Goal: Task Accomplishment & Management: Manage account settings

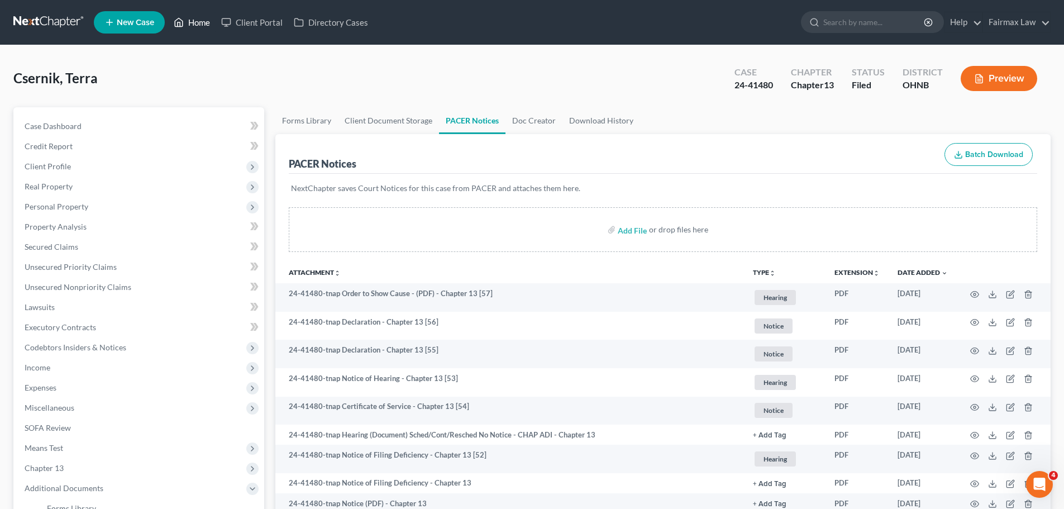
click at [191, 23] on link "Home" at bounding box center [191, 22] width 47 height 20
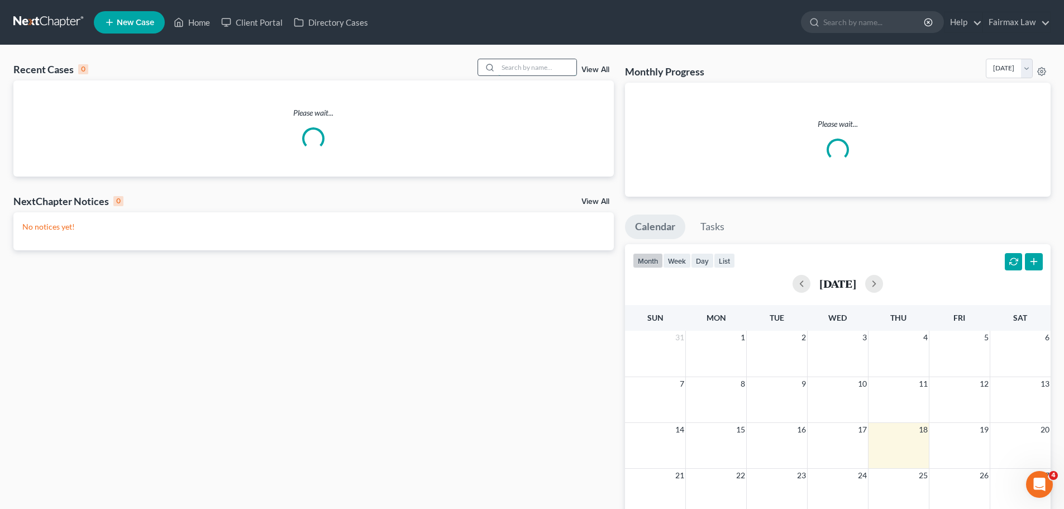
click at [551, 69] on input "search" at bounding box center [537, 67] width 78 height 16
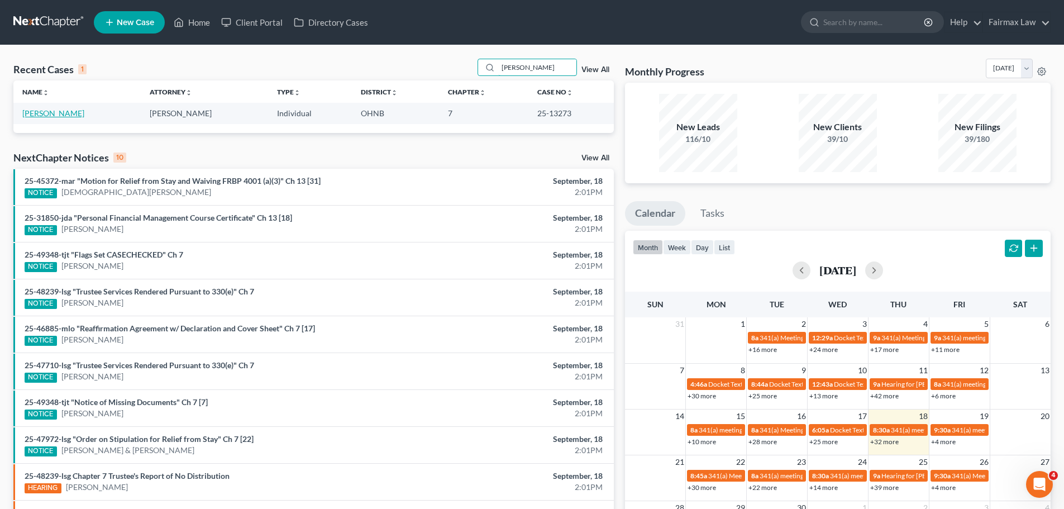
type input "[PERSON_NAME]"
click at [36, 114] on link "[PERSON_NAME]" at bounding box center [53, 112] width 62 height 9
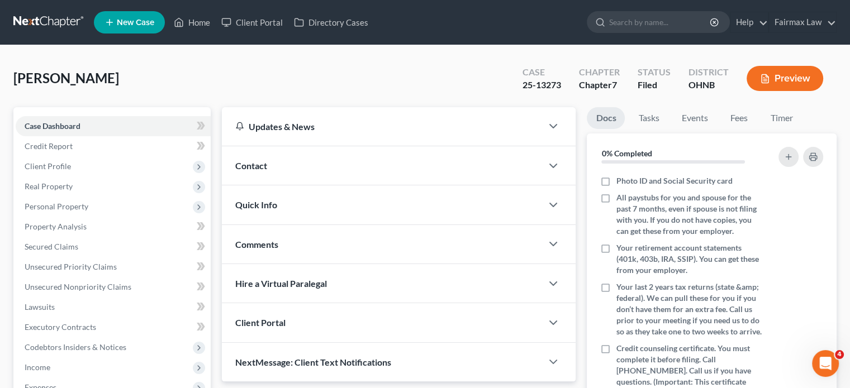
click at [448, 64] on div "[PERSON_NAME] Upgraded Case 25-13273 Chapter Chapter 7 Status [GEOGRAPHIC_DATA]…" at bounding box center [424, 327] width 823 height 536
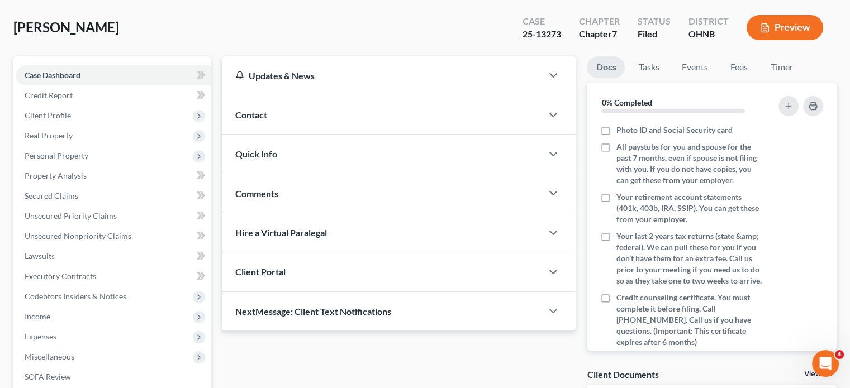
scroll to position [240, 0]
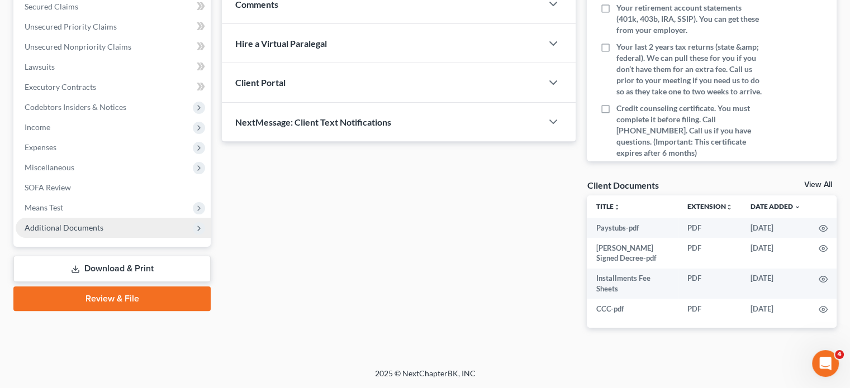
click at [130, 223] on span "Additional Documents" at bounding box center [113, 228] width 195 height 20
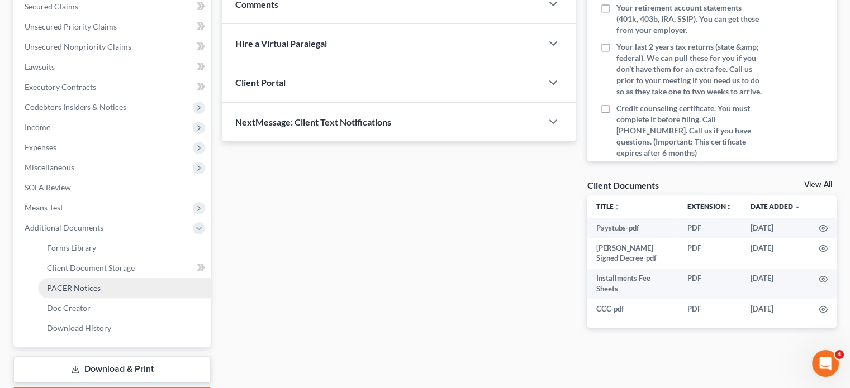
click at [118, 286] on link "PACER Notices" at bounding box center [124, 288] width 173 height 20
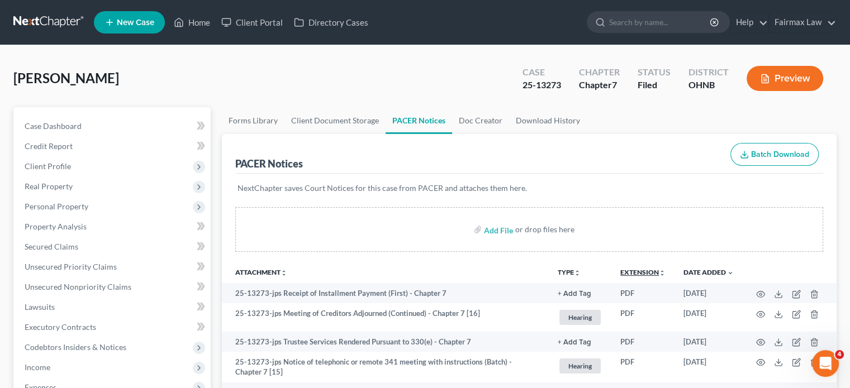
scroll to position [491, 0]
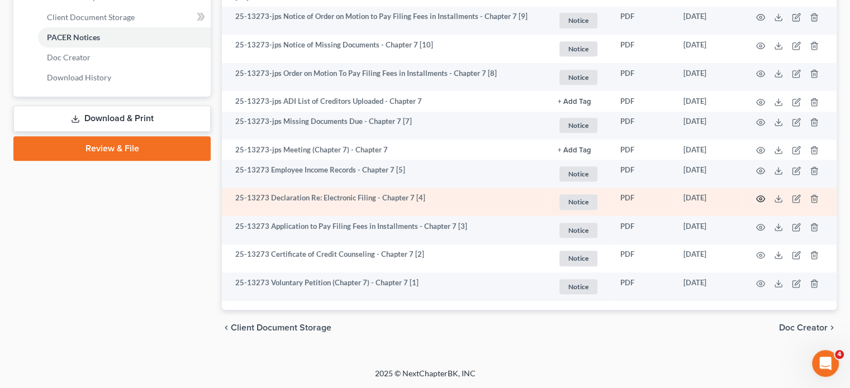
click at [762, 201] on icon "button" at bounding box center [760, 198] width 9 height 9
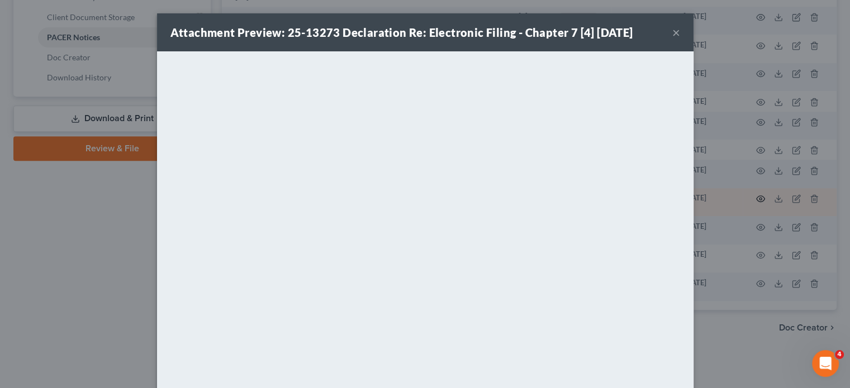
scroll to position [489, 0]
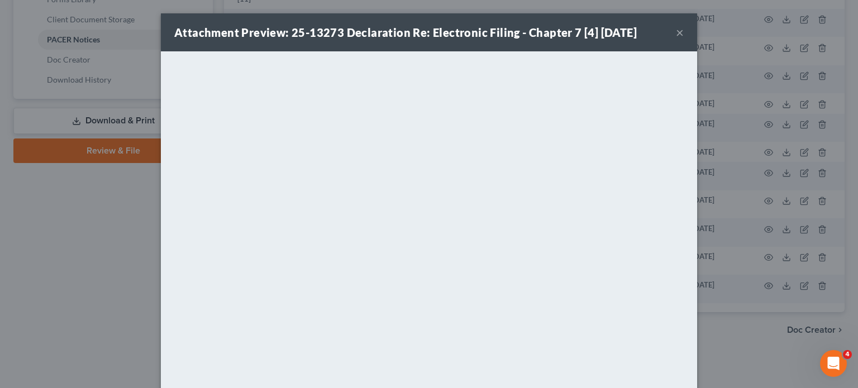
click at [769, 234] on div "Attachment Preview: 25-13273 Declaration Re: Electronic Filing - Chapter 7 [4] …" at bounding box center [429, 194] width 858 height 388
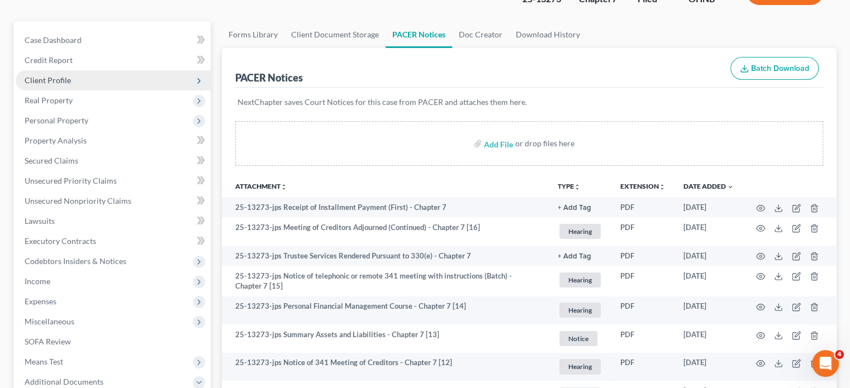
scroll to position [111, 0]
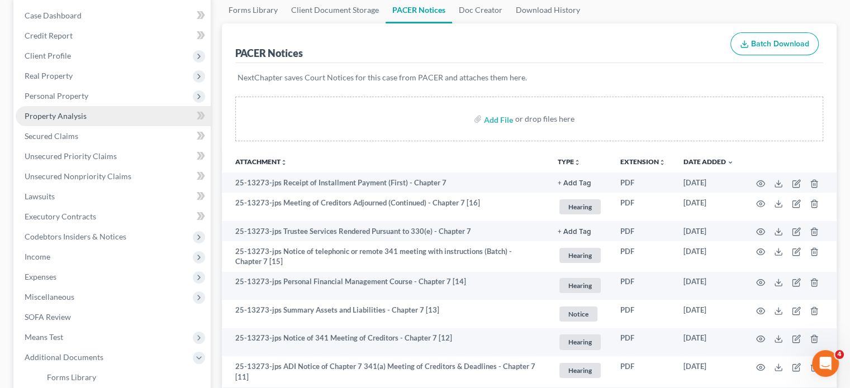
click at [72, 113] on span "Property Analysis" at bounding box center [56, 115] width 62 height 9
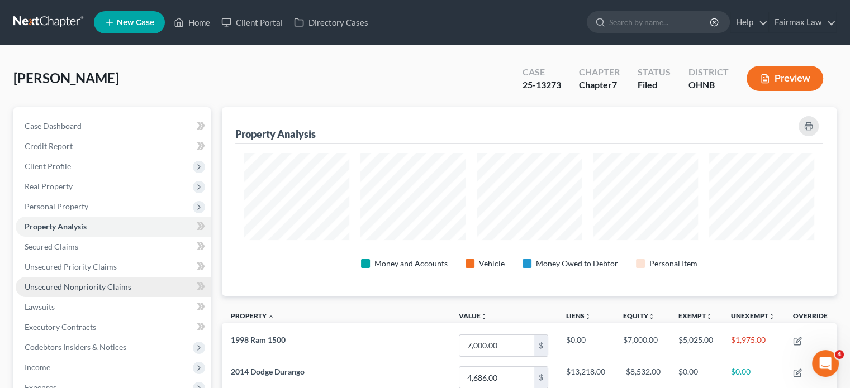
scroll to position [273, 0]
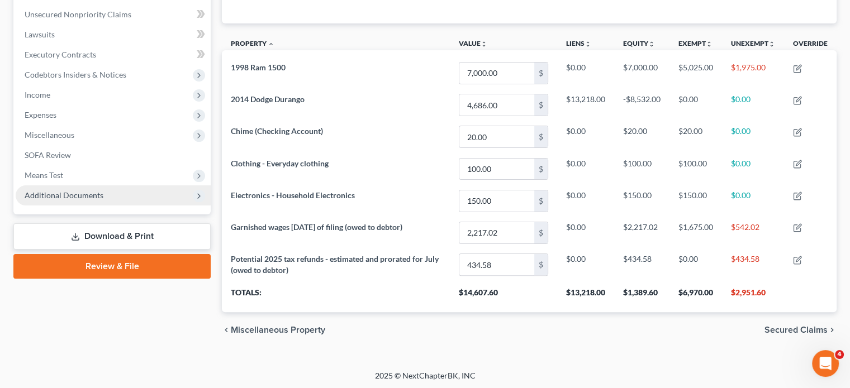
click at [142, 188] on span "Additional Documents" at bounding box center [113, 196] width 195 height 20
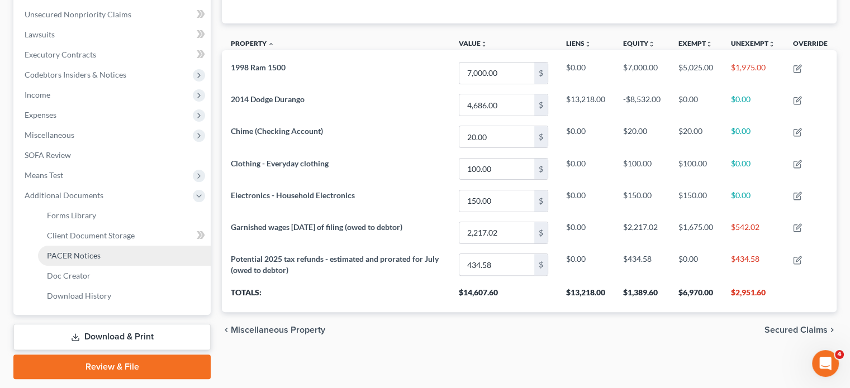
click at [110, 255] on link "PACER Notices" at bounding box center [124, 256] width 173 height 20
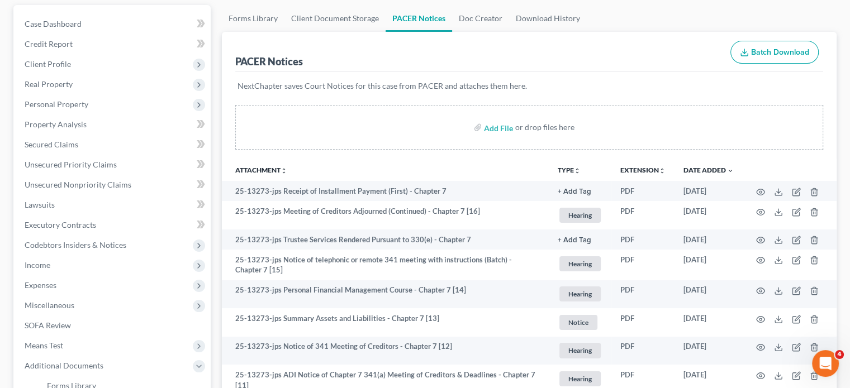
scroll to position [103, 0]
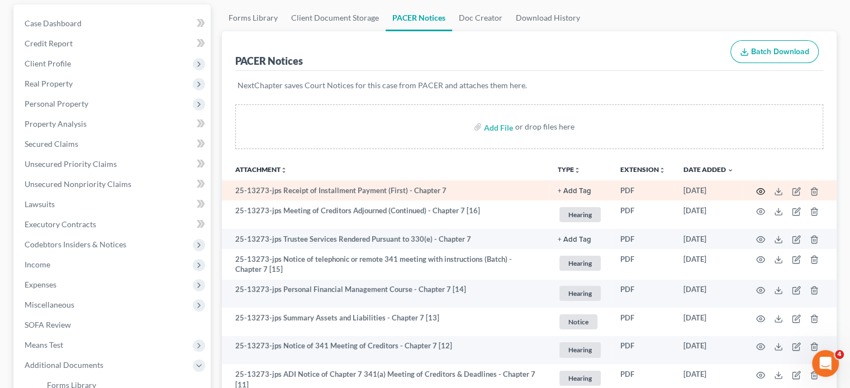
click at [759, 192] on icon "button" at bounding box center [760, 191] width 9 height 9
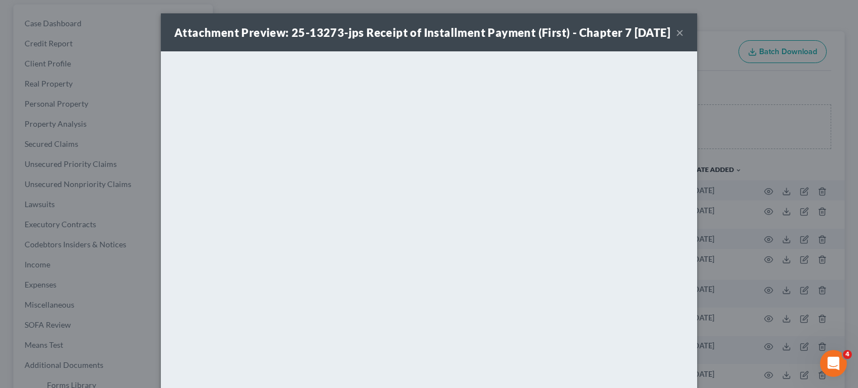
click at [795, 192] on div "Attachment Preview: 25-13273-jps Receipt of Installment Payment (First) - Chapt…" at bounding box center [429, 194] width 858 height 388
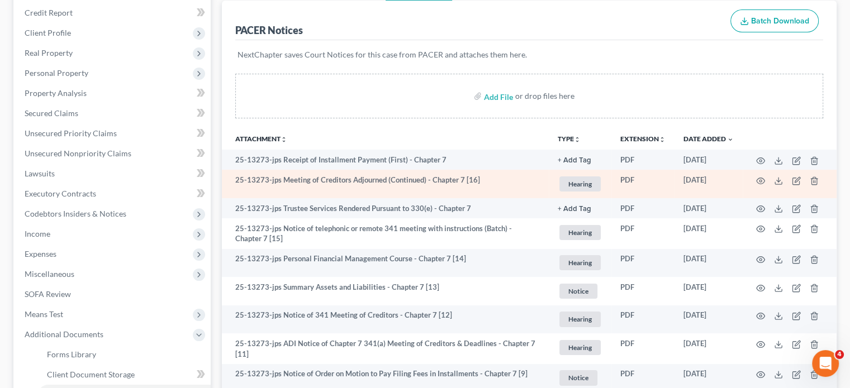
scroll to position [134, 0]
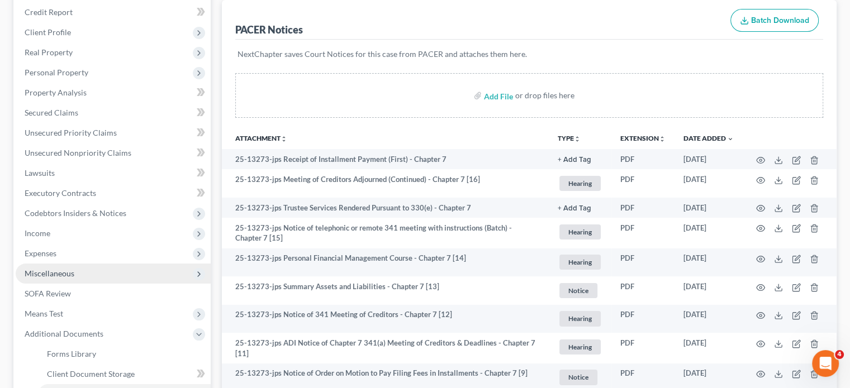
click at [116, 280] on span "Miscellaneous" at bounding box center [113, 274] width 195 height 20
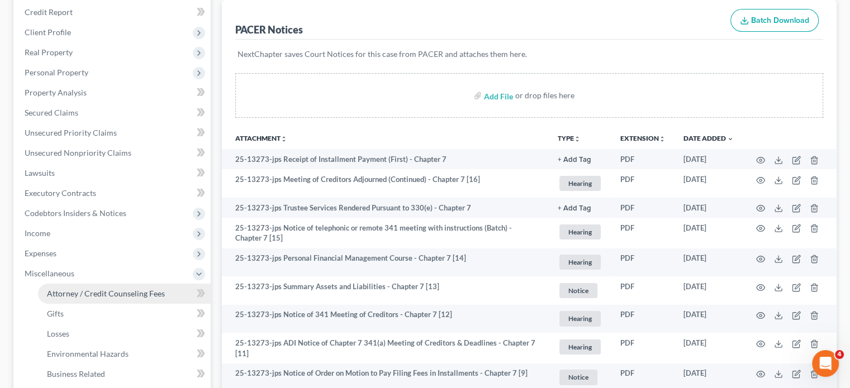
click at [103, 297] on span "Attorney / Credit Counseling Fees" at bounding box center [106, 293] width 118 height 9
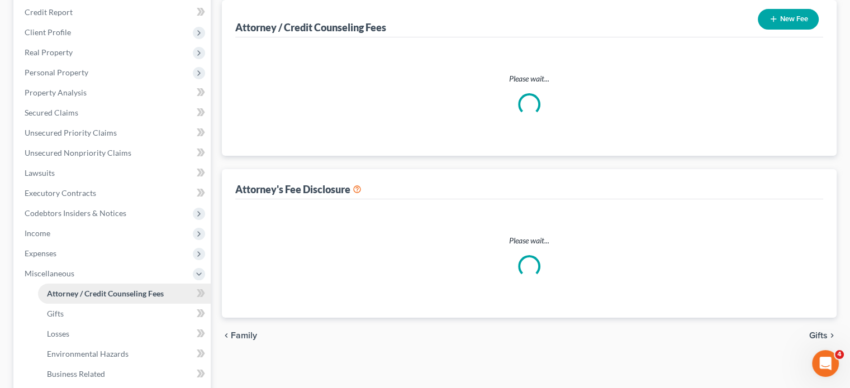
scroll to position [31, 0]
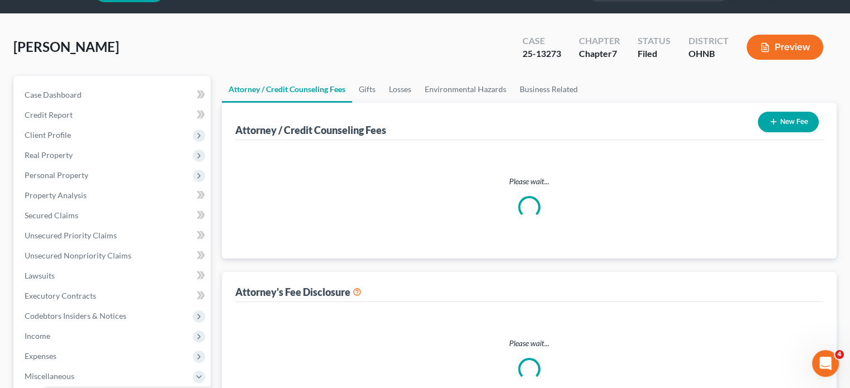
select select "1"
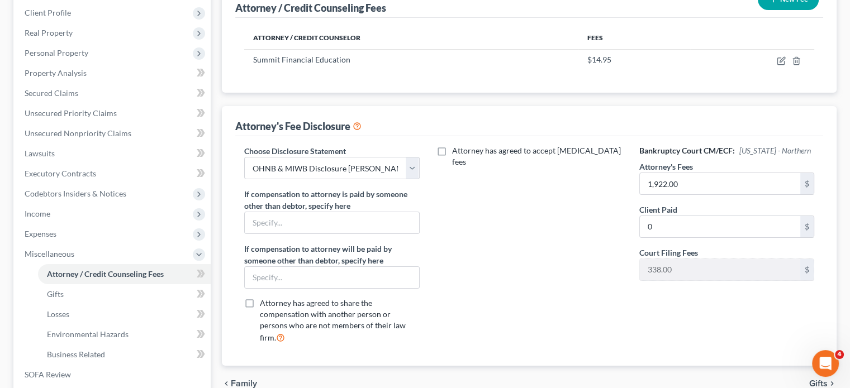
scroll to position [0, 0]
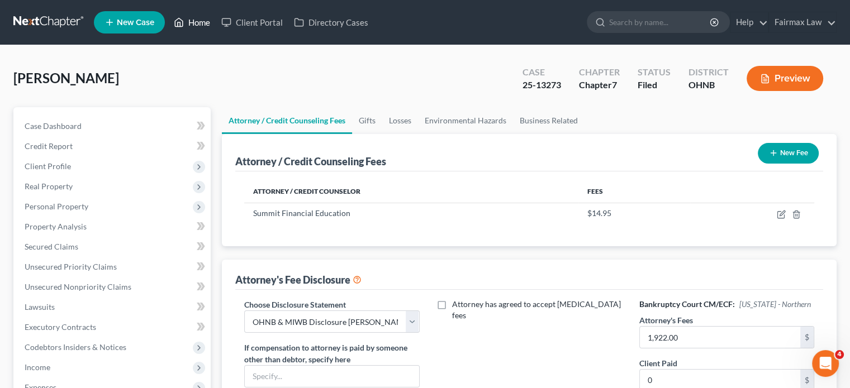
click at [206, 18] on link "Home" at bounding box center [191, 22] width 47 height 20
